Goal: Task Accomplishment & Management: Manage account settings

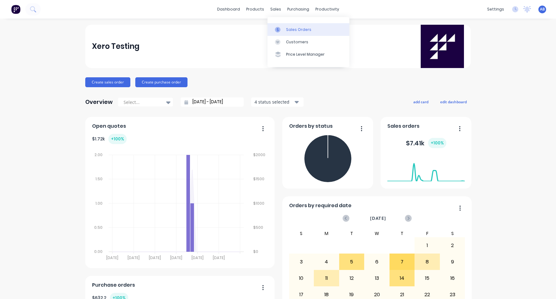
click at [287, 26] on link "Sales Orders" at bounding box center [308, 29] width 82 height 12
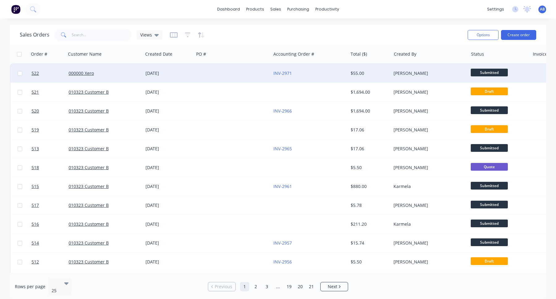
click at [143, 76] on div "[DATE]" at bounding box center [168, 73] width 51 height 19
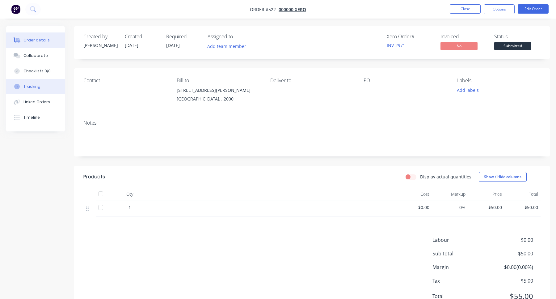
click at [31, 87] on div "Tracking" at bounding box center [31, 87] width 17 height 6
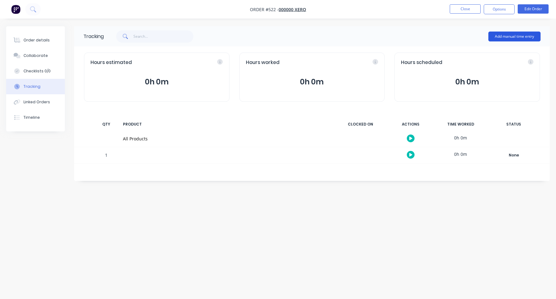
click at [526, 37] on button "Add manual time entry" at bounding box center [514, 36] width 52 height 10
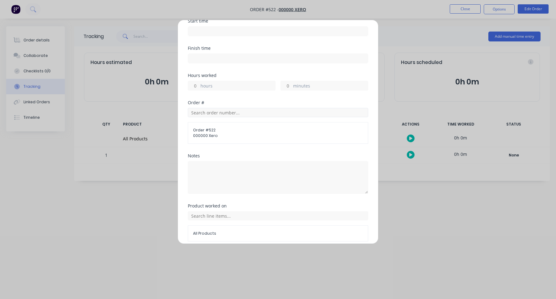
scroll to position [107, 0]
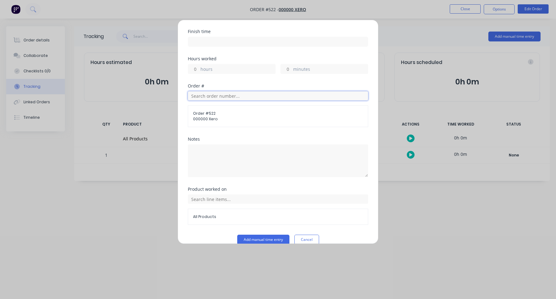
click at [255, 91] on input "text" at bounding box center [278, 95] width 180 height 9
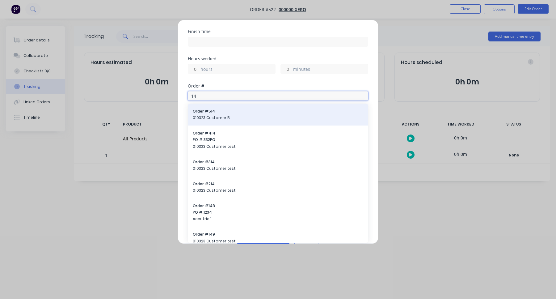
type input "14"
click at [236, 108] on span "Order # 514" at bounding box center [278, 111] width 170 height 6
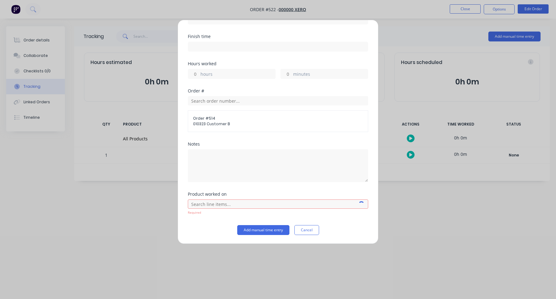
scroll to position [92, 0]
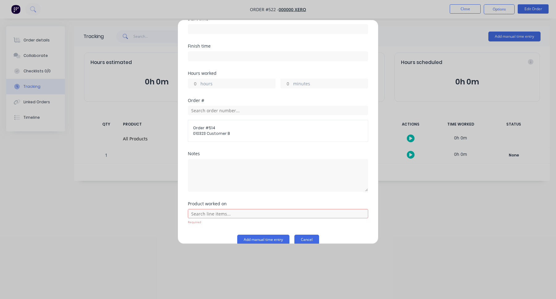
click at [311, 234] on button "Cancel" at bounding box center [306, 239] width 25 height 10
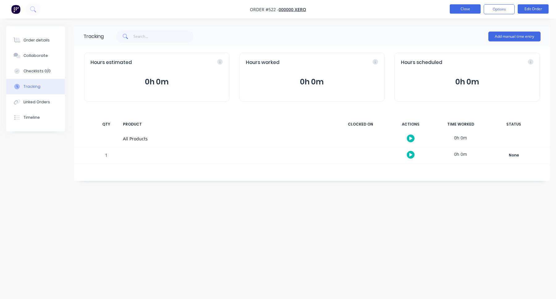
click at [465, 5] on button "Close" at bounding box center [465, 8] width 31 height 9
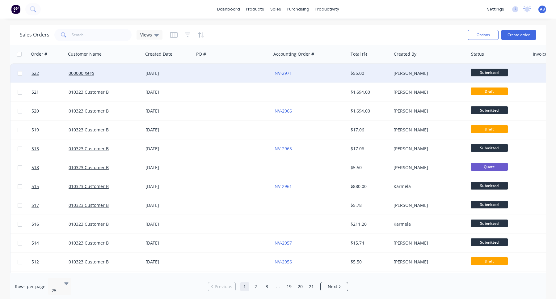
click at [236, 78] on div at bounding box center [232, 73] width 77 height 19
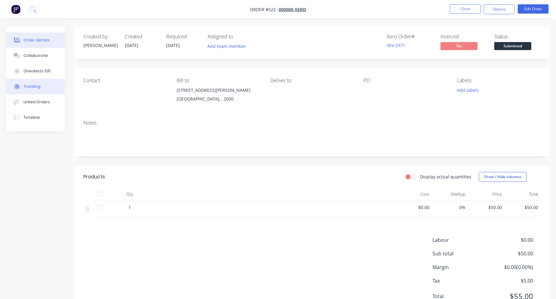
click at [36, 89] on div "Tracking" at bounding box center [31, 87] width 17 height 6
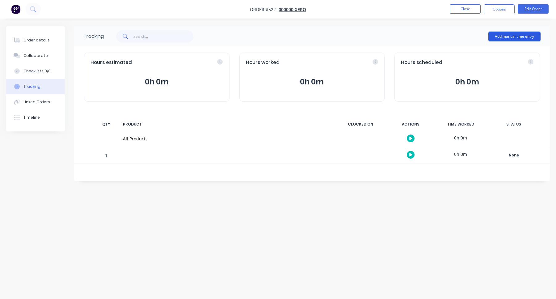
click at [510, 38] on button "Add manual time entry" at bounding box center [514, 36] width 52 height 10
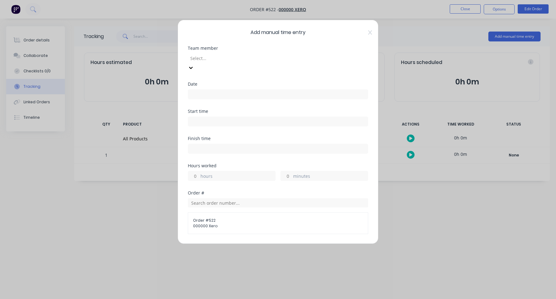
click at [244, 61] on div at bounding box center [234, 58] width 89 height 8
click at [229, 298] on div "Aimon Bio" at bounding box center [278, 302] width 556 height 6
click at [468, 16] on div "Add manual time entry Team member Aimon Bio Date Start time Finish time Hours w…" at bounding box center [278, 149] width 556 height 299
click at [470, 2] on div "Add manual time entry Team member Aimon Bio Date Start time Finish time Hours w…" at bounding box center [278, 149] width 556 height 299
click at [470, 18] on div "Add manual time entry Team member Aimon Bio Date Start time Finish time Hours w…" at bounding box center [278, 149] width 556 height 299
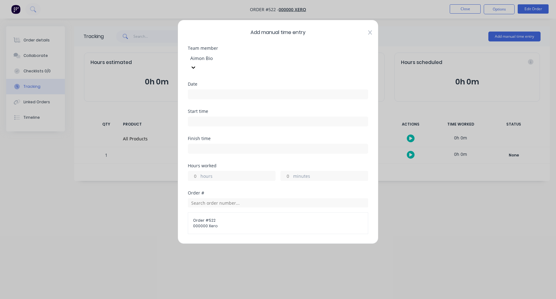
click at [369, 31] on icon at bounding box center [370, 32] width 4 height 4
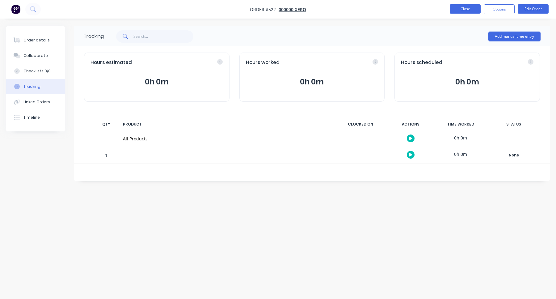
click at [468, 10] on button "Close" at bounding box center [465, 8] width 31 height 9
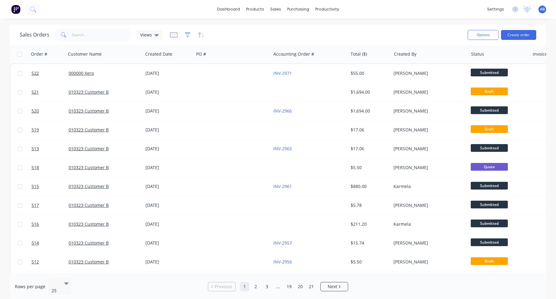
click at [185, 34] on icon "button" at bounding box center [188, 35] width 6 height 6
click at [170, 35] on icon "button" at bounding box center [174, 35] width 8 height 6
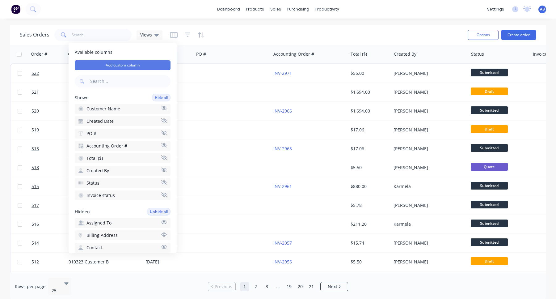
click at [140, 67] on button "Add custom column" at bounding box center [123, 65] width 96 height 10
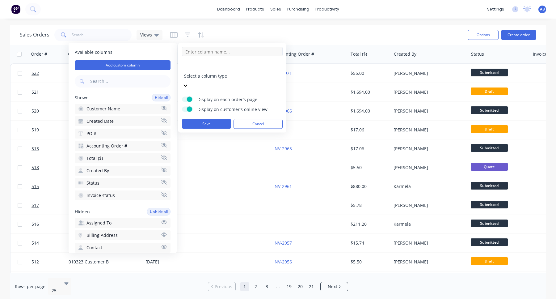
click at [220, 52] on input at bounding box center [232, 51] width 101 height 9
type input "Sample"
click at [228, 67] on div at bounding box center [228, 68] width 89 height 8
click at [216, 119] on button "Save" at bounding box center [206, 124] width 49 height 10
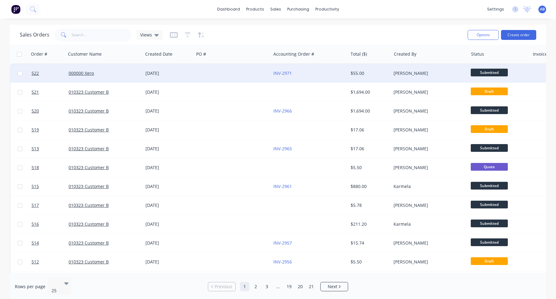
scroll to position [0, 80]
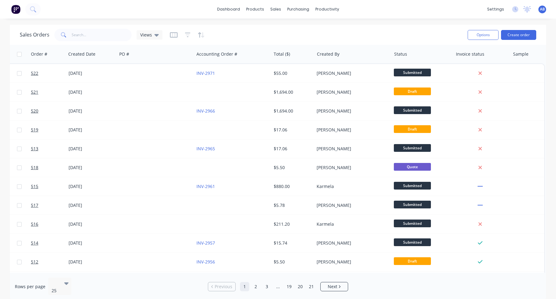
click at [543, 10] on span "AB" at bounding box center [542, 9] width 5 height 6
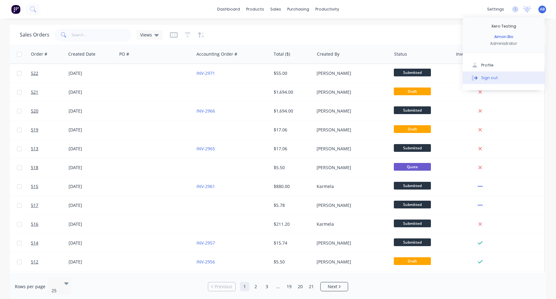
click at [490, 79] on div "Sign out" at bounding box center [489, 78] width 17 height 6
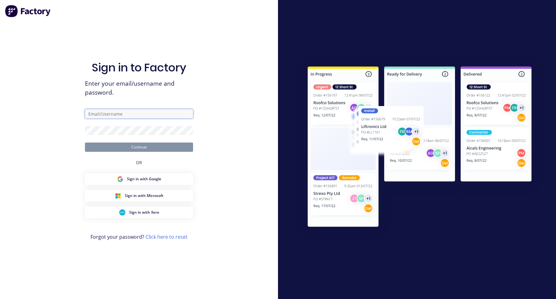
click at [126, 116] on input "text" at bounding box center [139, 113] width 108 height 9
type input "[EMAIL_ADDRESS][DOMAIN_NAME]"
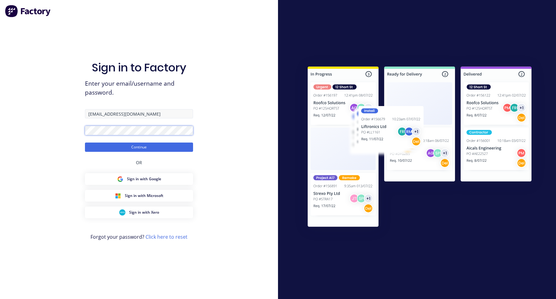
click at [85, 142] on button "Continue" at bounding box center [139, 146] width 108 height 9
